Goal: Check status: Check status

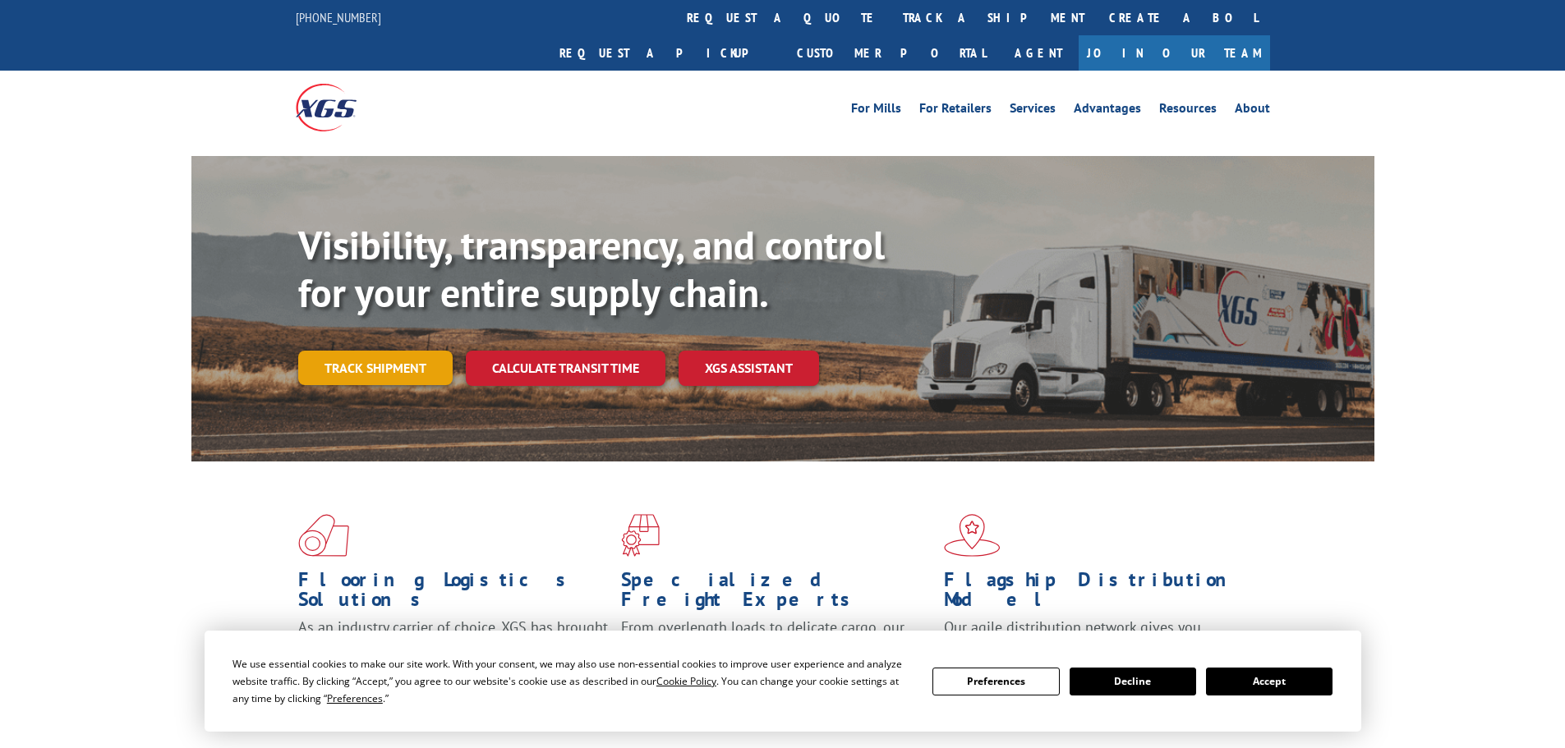
click at [393, 351] on link "Track shipment" at bounding box center [375, 368] width 154 height 35
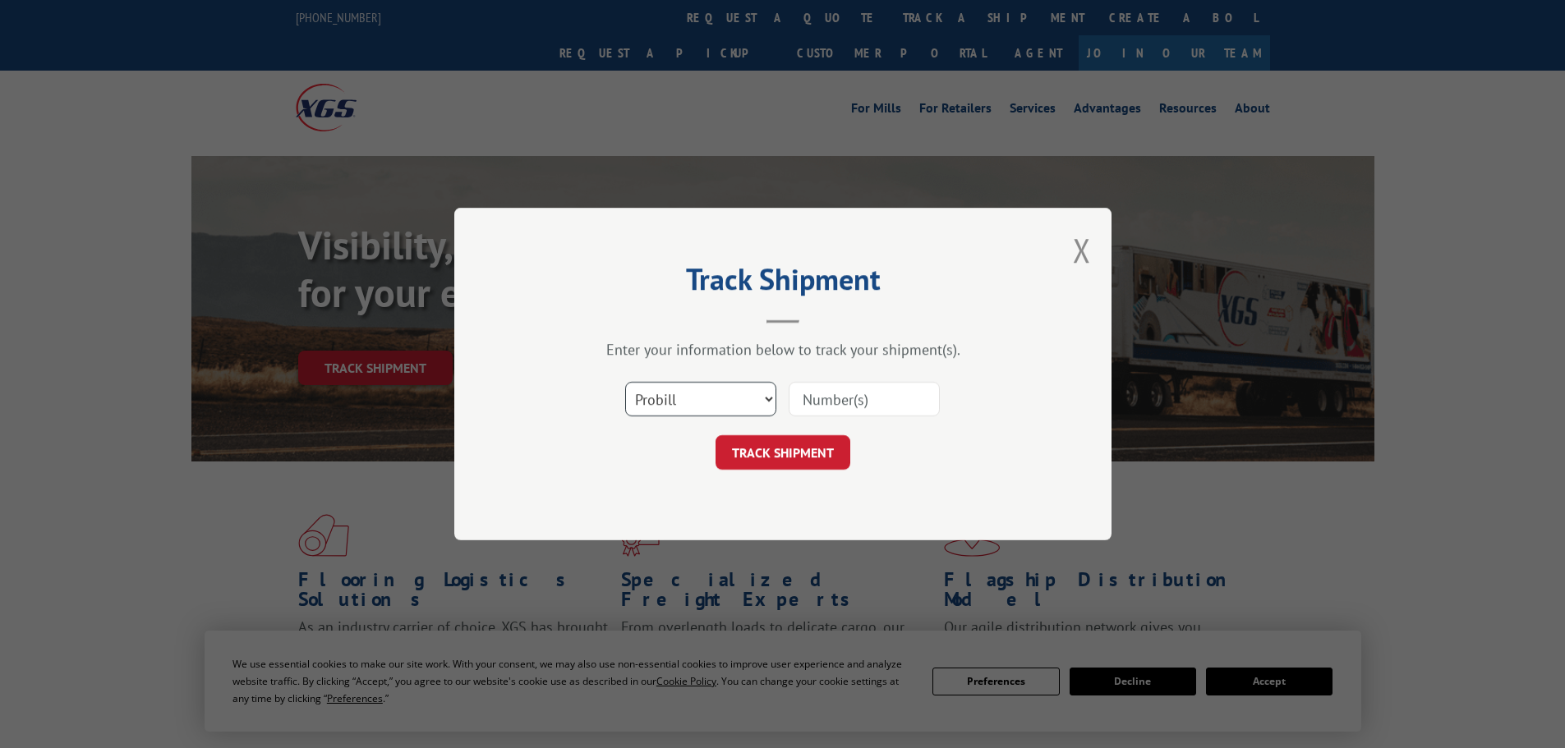
drag, startPoint x: 733, startPoint y: 400, endPoint x: 721, endPoint y: 399, distance: 12.4
click at [733, 400] on select "Select category... Probill BOL PO" at bounding box center [700, 399] width 151 height 35
select select "po"
click at [625, 382] on select "Select category... Probill BOL PO" at bounding box center [700, 399] width 151 height 35
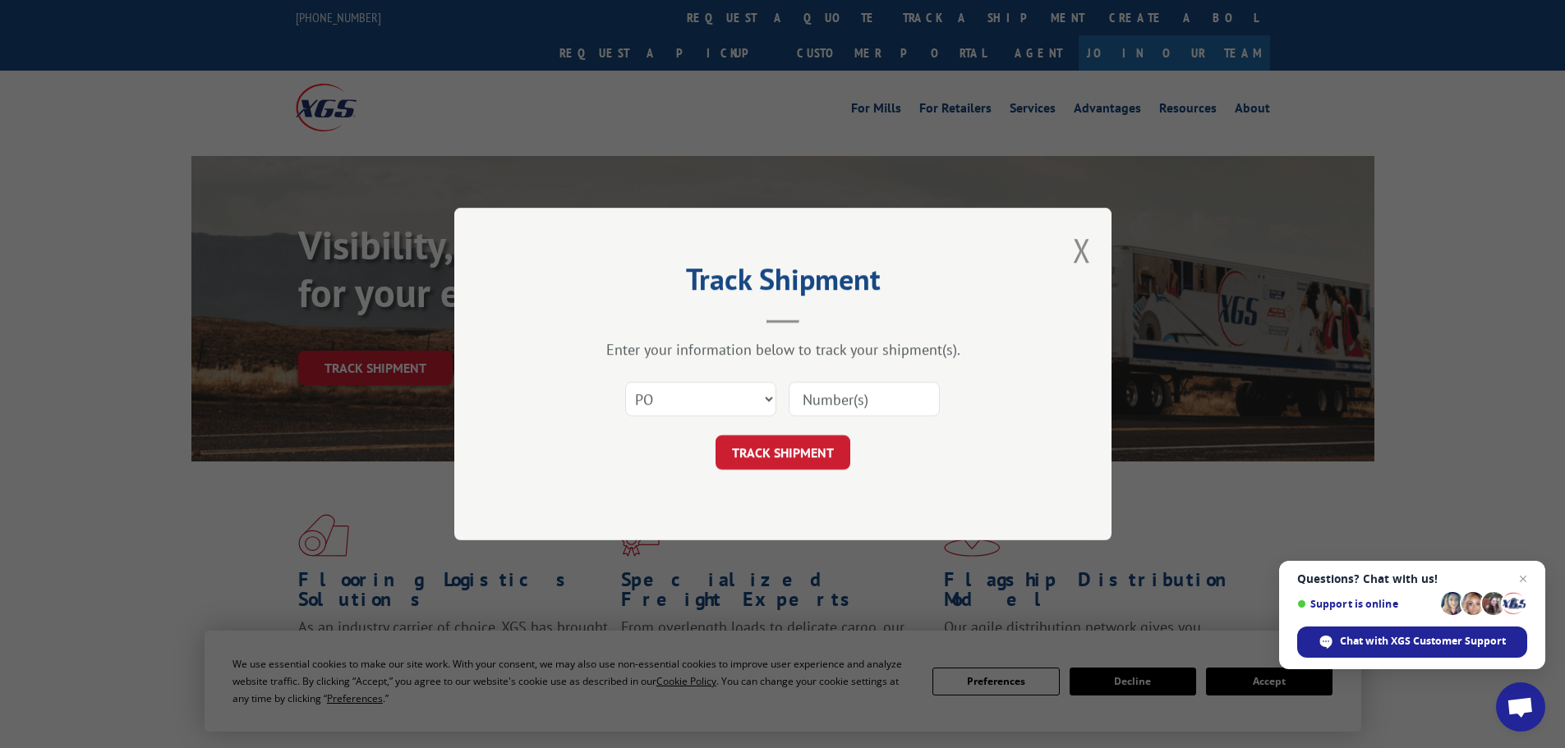
paste input "29522308"
type input "29522308"
click at [824, 443] on button "TRACK SHIPMENT" at bounding box center [783, 452] width 135 height 35
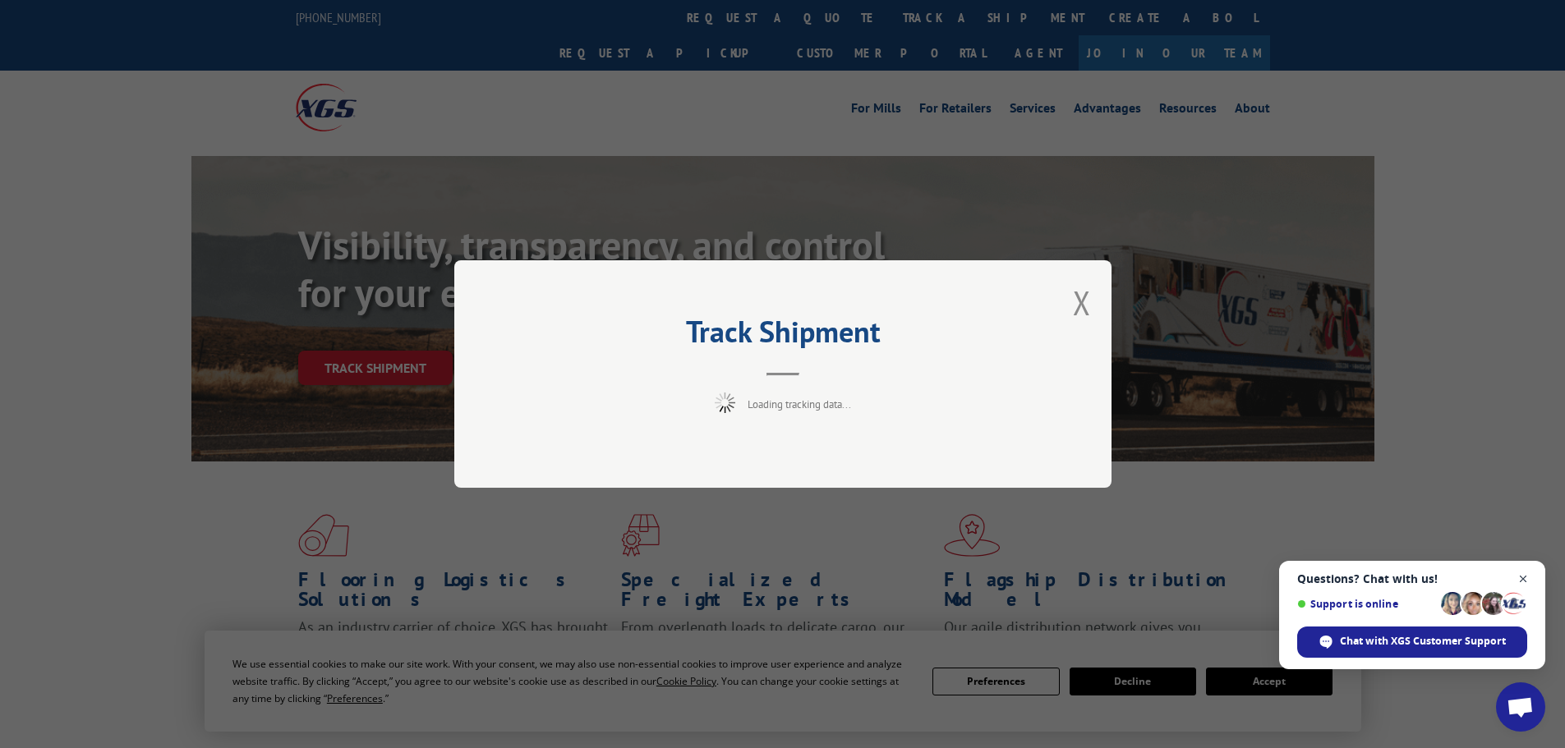
click at [1525, 579] on span "Close chat" at bounding box center [1523, 579] width 21 height 21
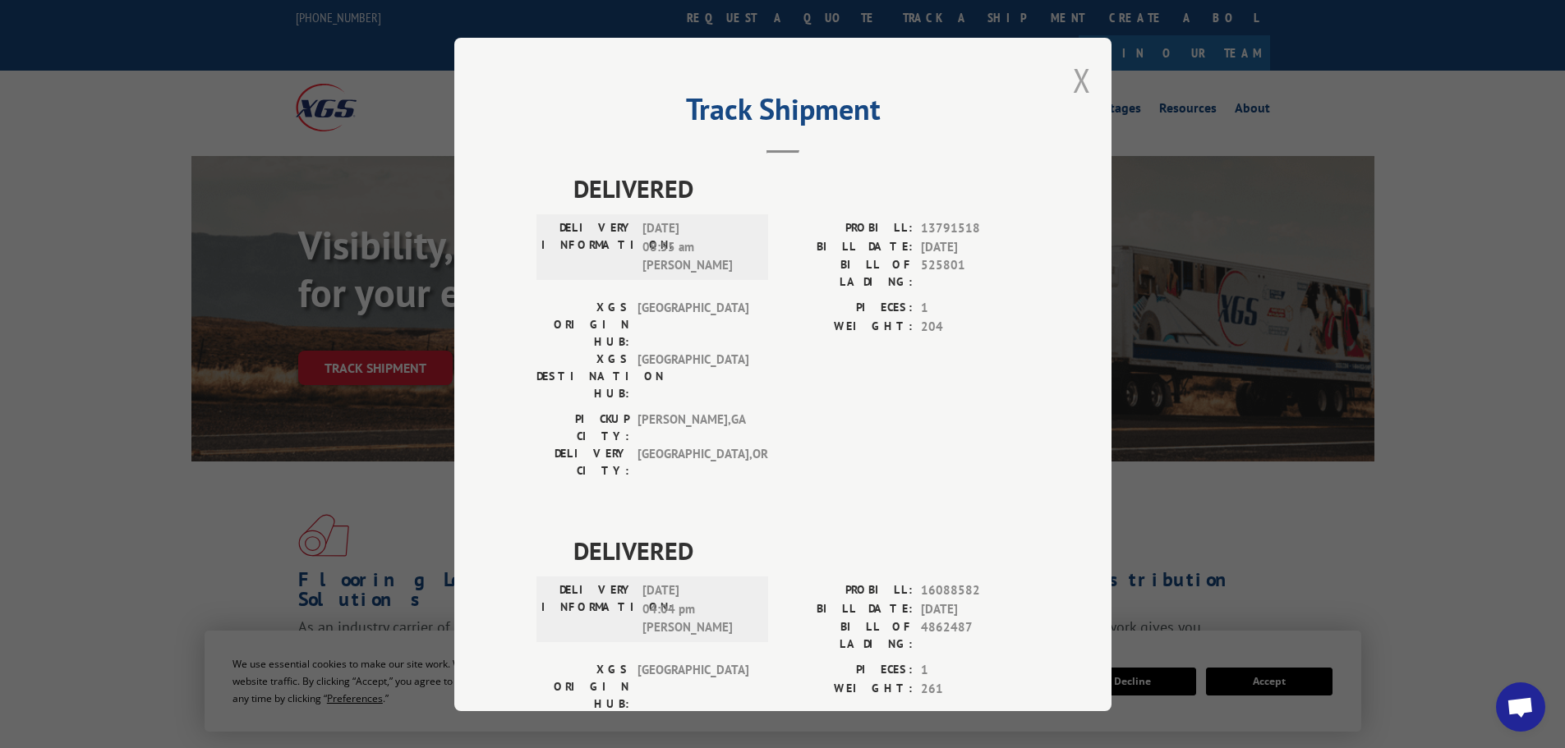
click at [1073, 81] on button "Close modal" at bounding box center [1082, 80] width 18 height 44
